Goal: Task Accomplishment & Management: Use online tool/utility

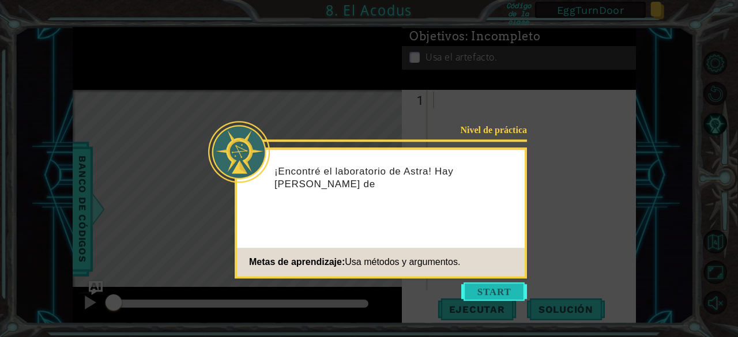
click at [484, 292] on button "Start" at bounding box center [494, 291] width 66 height 18
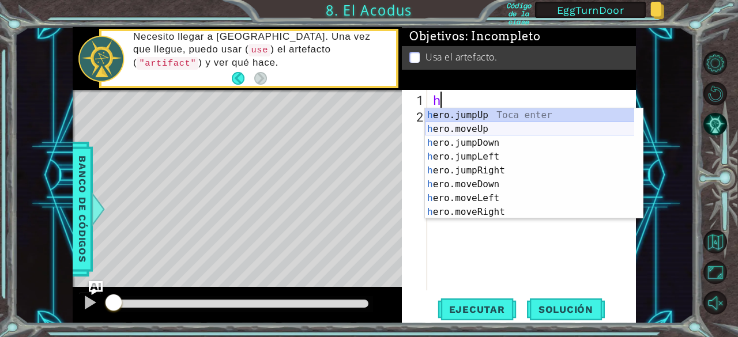
click at [466, 129] on div "h ero.jumpUp Toca enter h ero.moveUp Toca enter h ero.jumpDown Toca enter h ero…" at bounding box center [530, 177] width 210 height 138
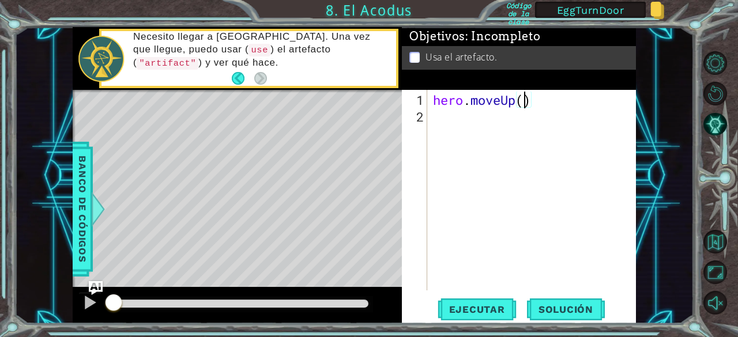
type textarea "hero.moveUp(2)"
click at [446, 129] on div "hero . moveUp ( 2 )" at bounding box center [535, 209] width 209 height 234
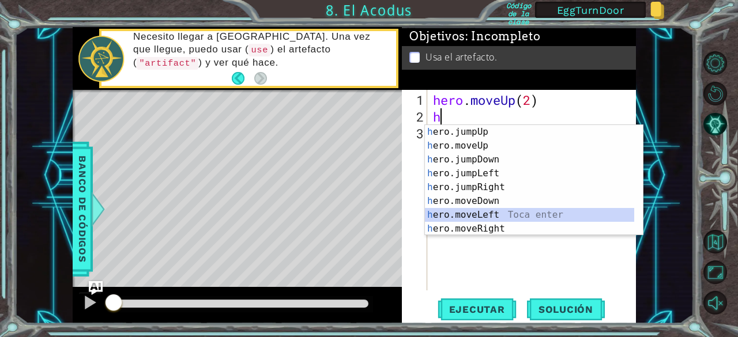
click at [446, 216] on div "h ero.jumpUp Toca enter h ero.moveUp Toca enter h ero.jumpDown Toca enter h ero…" at bounding box center [530, 194] width 210 height 138
type textarea "hero.moveLeft(1)"
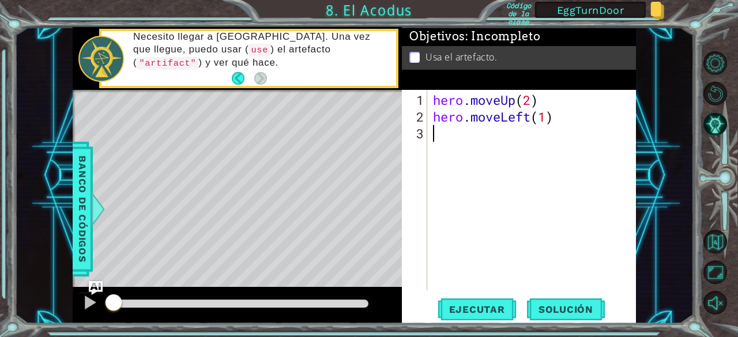
click at [433, 131] on div "hero . moveUp ( 2 ) hero . moveLeft ( 1 )" at bounding box center [535, 209] width 209 height 234
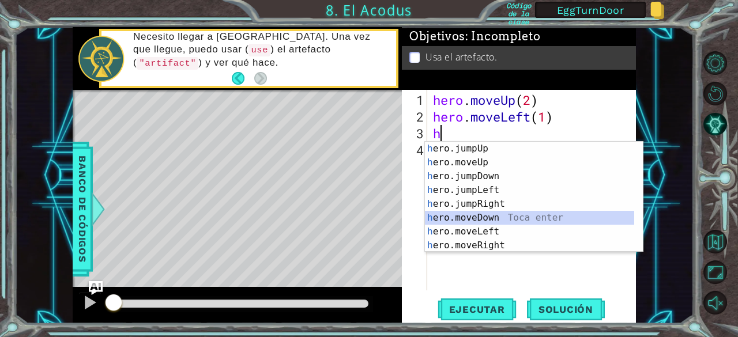
click at [460, 216] on div "h ero.jumpUp Toca enter h ero.moveUp Toca enter h ero.jumpDown Toca enter h ero…" at bounding box center [530, 211] width 210 height 138
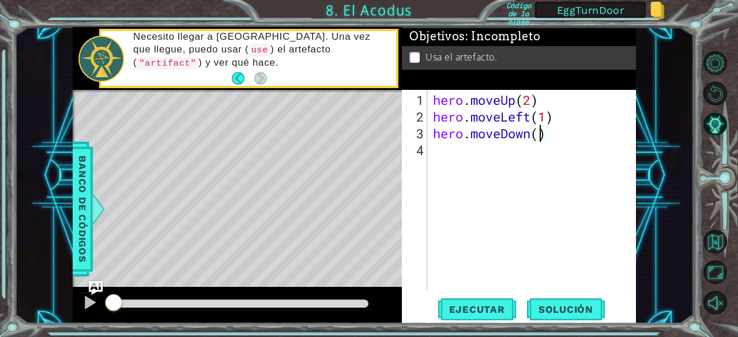
type textarea "hero.moveDown(2)"
click at [442, 150] on div "hero . moveUp ( 2 ) hero . moveLeft ( 1 ) hero . moveDown ( 2 )" at bounding box center [535, 209] width 209 height 234
type textarea "h"
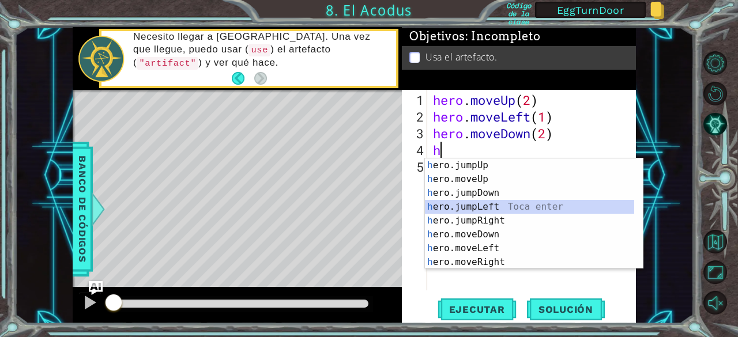
click at [478, 203] on div "h ero.jumpUp Toca enter h ero.moveUp Toca enter h ero.jumpDown Toca enter h ero…" at bounding box center [530, 228] width 210 height 138
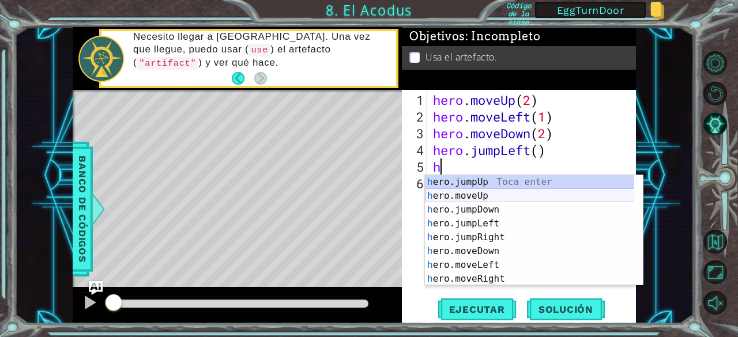
click at [464, 194] on div "h ero.jumpUp Toca enter h ero.moveUp Toca enter h ero.jumpDown Toca enter h ero…" at bounding box center [530, 244] width 210 height 138
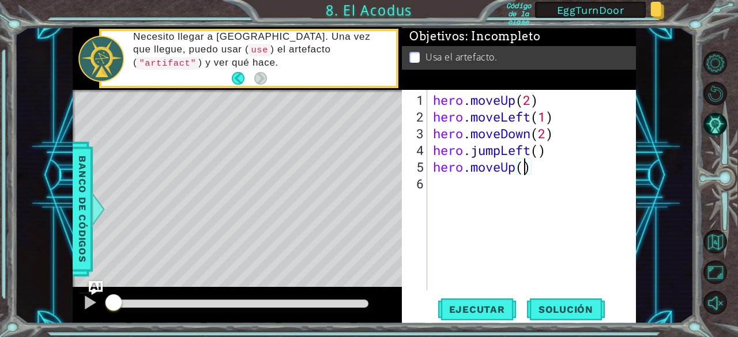
type textarea "hero.moveUp(2)"
click at [446, 185] on div "hero . moveUp ( 2 ) hero . moveLeft ( 1 ) hero . moveDown ( 2 ) hero . jumpLeft…" at bounding box center [535, 209] width 209 height 234
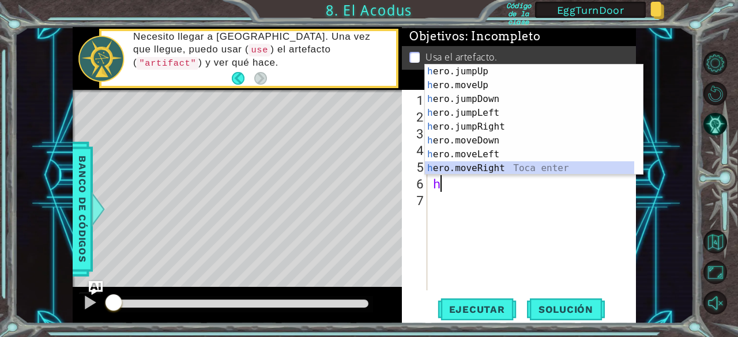
click at [469, 172] on div "h ero.jumpUp Toca enter h ero.moveUp Toca enter h ero.jumpDown Toca enter h ero…" at bounding box center [530, 134] width 210 height 138
type textarea "hero.moveRight(1)"
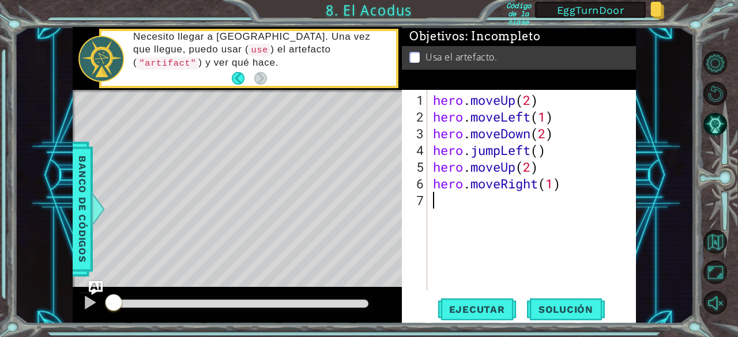
click at [442, 203] on div "hero . moveUp ( 2 ) hero . moveLeft ( 1 ) hero . moveDown ( 2 ) hero . jumpLeft…" at bounding box center [535, 209] width 209 height 234
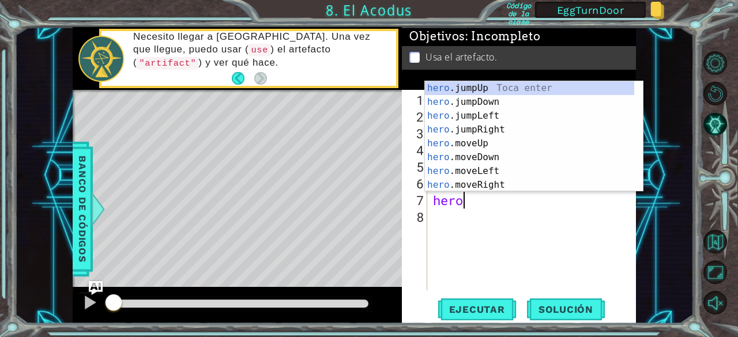
scroll to position [0, 1]
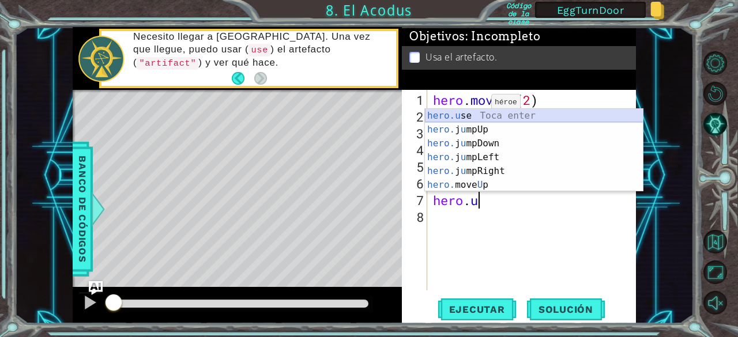
click at [469, 117] on div "hero.u se Toca enter hero. j u mpUp Toca enter hero. j u mpDown Toca enter hero…" at bounding box center [534, 164] width 218 height 111
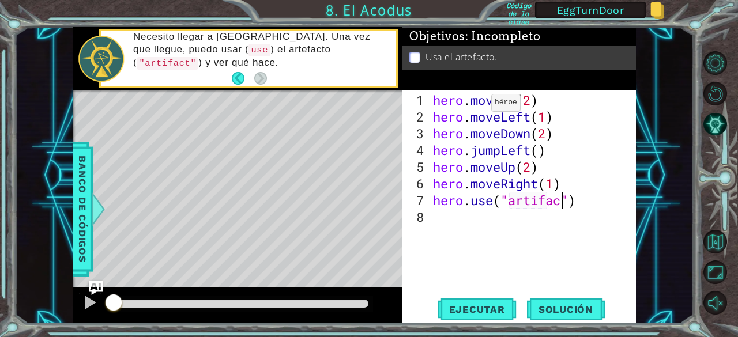
scroll to position [0, 6]
type textarea "hero.use("artifact")"
click at [473, 311] on span "Ejecutar" at bounding box center [476, 310] width 79 height 12
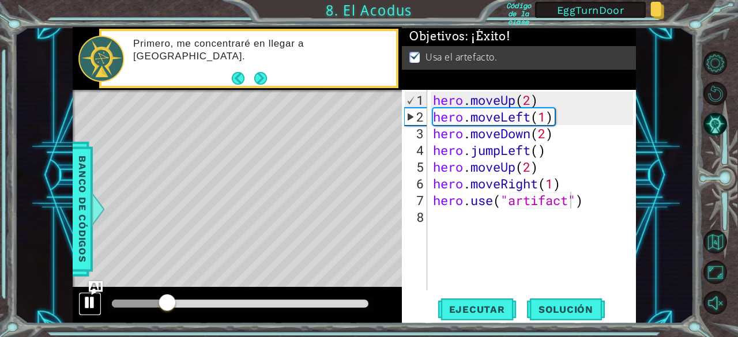
click at [89, 300] on div at bounding box center [89, 302] width 15 height 15
